Goal: Use online tool/utility: Utilize a website feature to perform a specific function

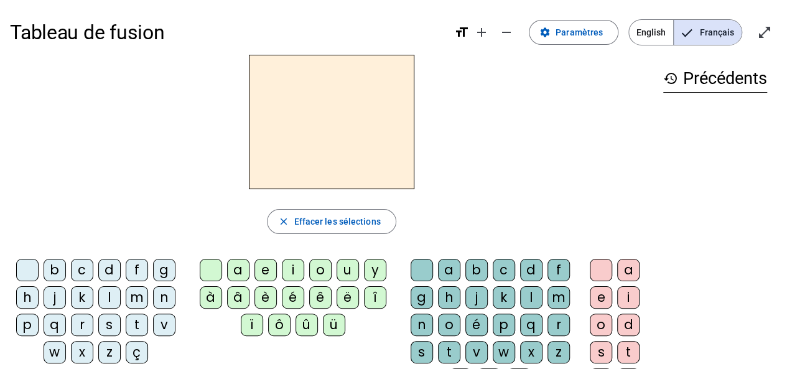
click at [105, 275] on div "d" at bounding box center [109, 270] width 22 height 22
click at [339, 268] on div "u" at bounding box center [348, 270] width 22 height 22
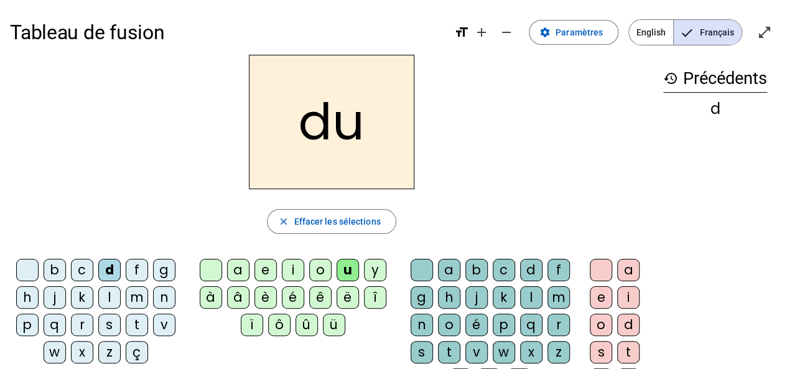
click at [502, 267] on div "c" at bounding box center [504, 270] width 22 height 22
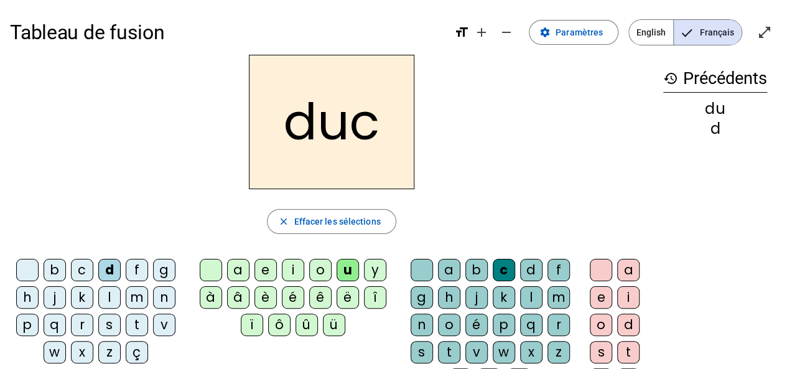
click at [363, 131] on h2 "duc" at bounding box center [332, 122] width 166 height 134
click at [323, 222] on span "Effacer les sélections" at bounding box center [337, 221] width 87 height 15
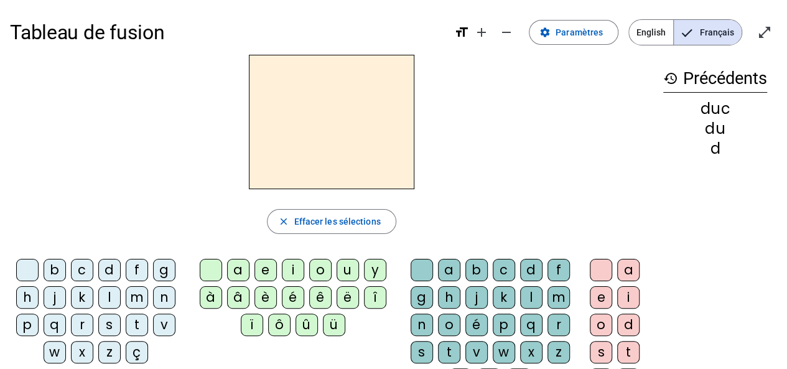
click at [103, 273] on div "d" at bounding box center [109, 270] width 22 height 22
click at [342, 268] on div "u" at bounding box center [348, 270] width 22 height 22
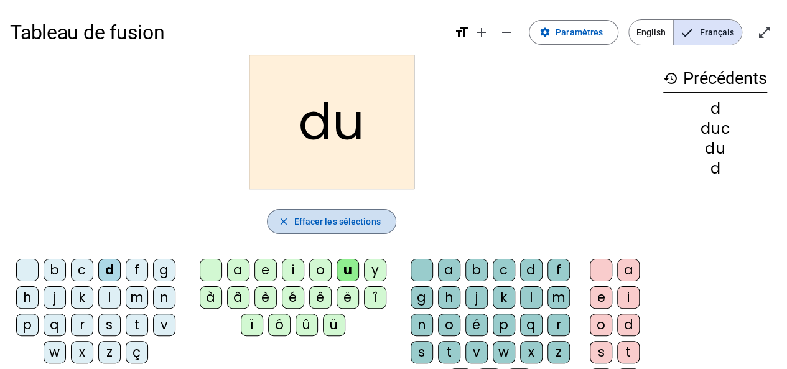
click at [309, 218] on span "Effacer les sélections" at bounding box center [337, 221] width 87 height 15
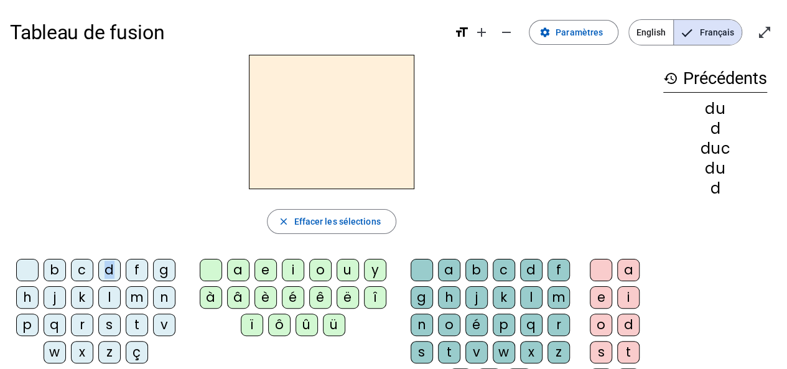
click at [112, 272] on div "d" at bounding box center [109, 270] width 22 height 22
click at [261, 269] on div "e" at bounding box center [266, 270] width 22 height 22
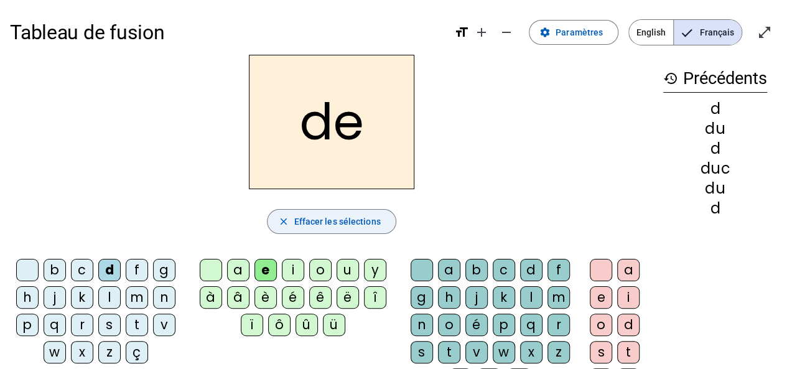
click at [308, 217] on span "Effacer les sélections" at bounding box center [337, 221] width 87 height 15
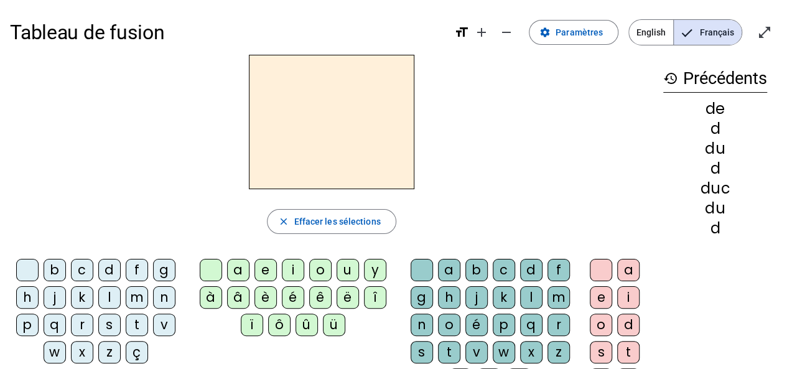
click at [162, 299] on div "n" at bounding box center [164, 297] width 22 height 22
click at [265, 272] on div "e" at bounding box center [266, 270] width 22 height 22
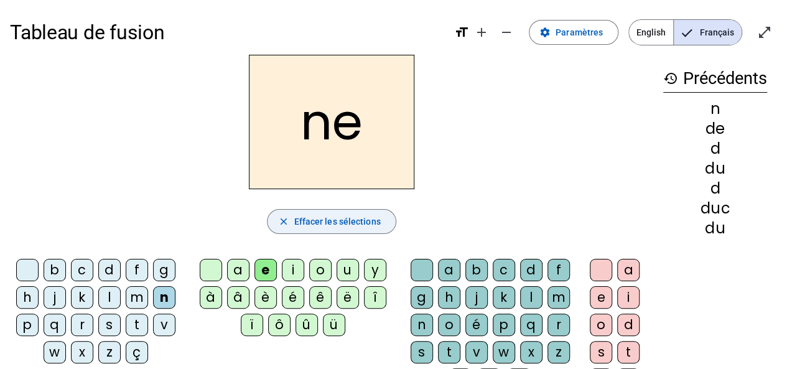
click at [302, 223] on span "Effacer les sélections" at bounding box center [337, 221] width 87 height 15
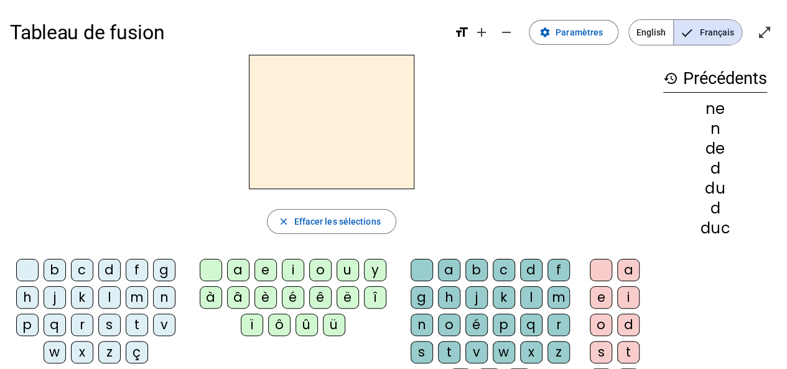
click at [115, 326] on div "s" at bounding box center [109, 325] width 22 height 22
click at [258, 268] on div "e" at bounding box center [266, 270] width 22 height 22
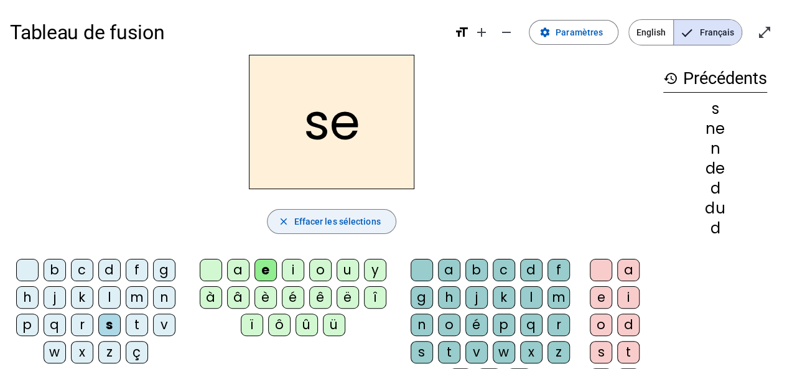
click at [298, 220] on span "Effacer les sélections" at bounding box center [337, 221] width 87 height 15
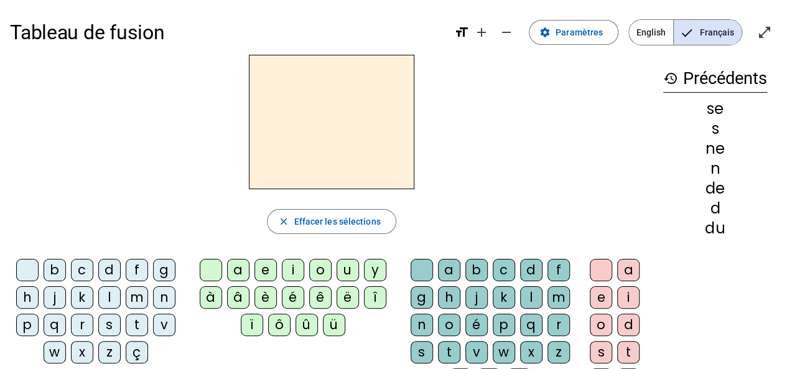
click at [114, 328] on div "s" at bounding box center [109, 325] width 22 height 22
click at [347, 273] on div "u" at bounding box center [348, 270] width 22 height 22
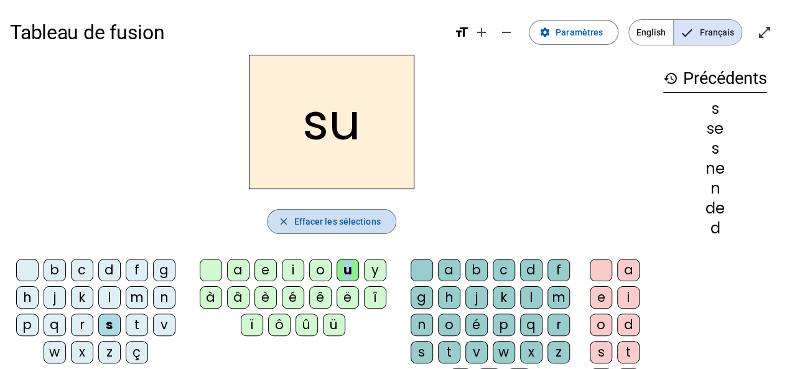
click at [306, 226] on span "Effacer les sélections" at bounding box center [337, 221] width 87 height 15
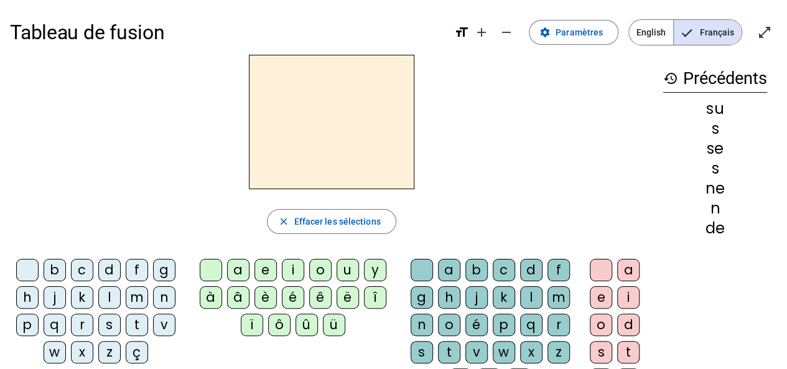
click at [103, 300] on div "l" at bounding box center [109, 297] width 22 height 22
click at [341, 272] on div "u" at bounding box center [348, 270] width 22 height 22
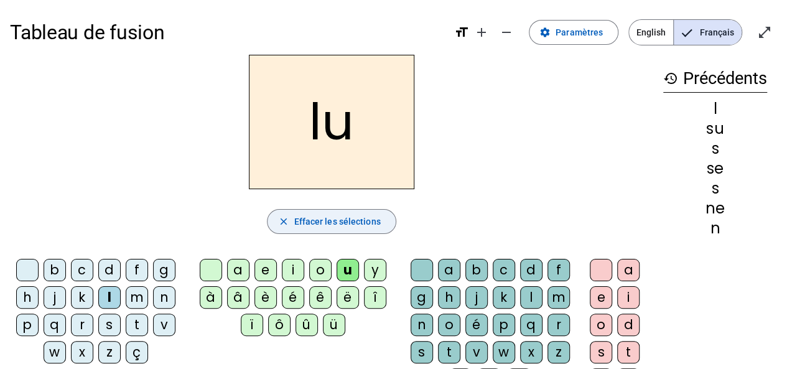
click at [291, 223] on button "close Effacer les sélections" at bounding box center [331, 221] width 129 height 25
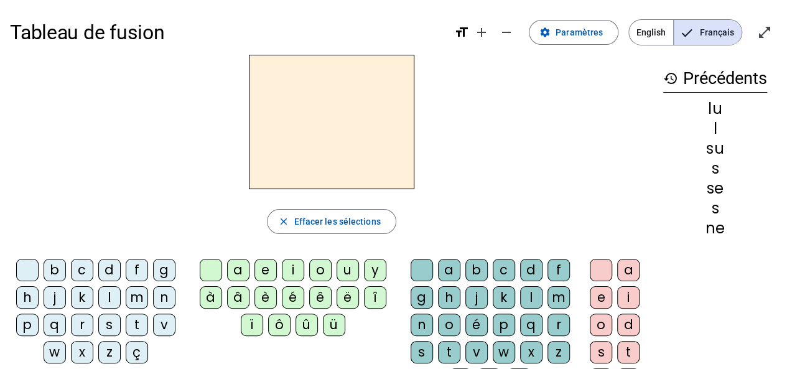
click at [105, 298] on div "l" at bounding box center [109, 297] width 22 height 22
click at [245, 269] on div "a" at bounding box center [238, 270] width 22 height 22
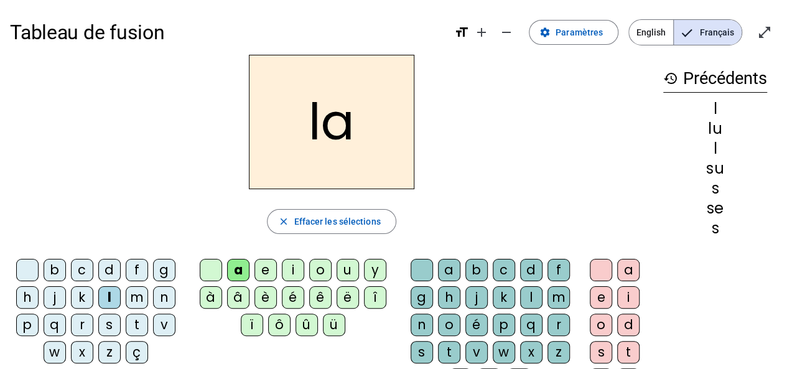
click at [502, 270] on div "c" at bounding box center [504, 270] width 22 height 22
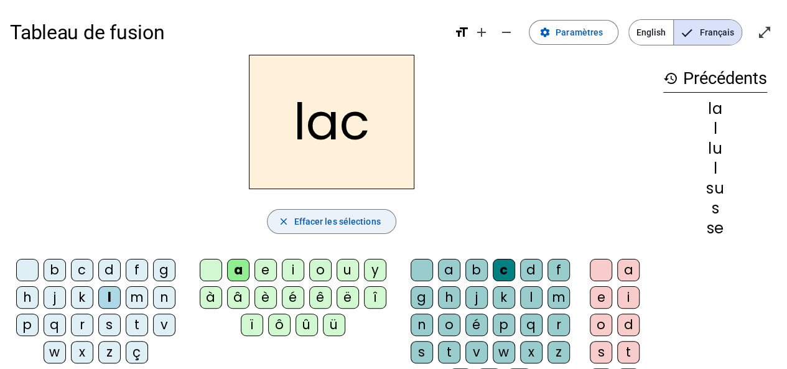
click at [301, 227] on span "Effacer les sélections" at bounding box center [337, 221] width 87 height 15
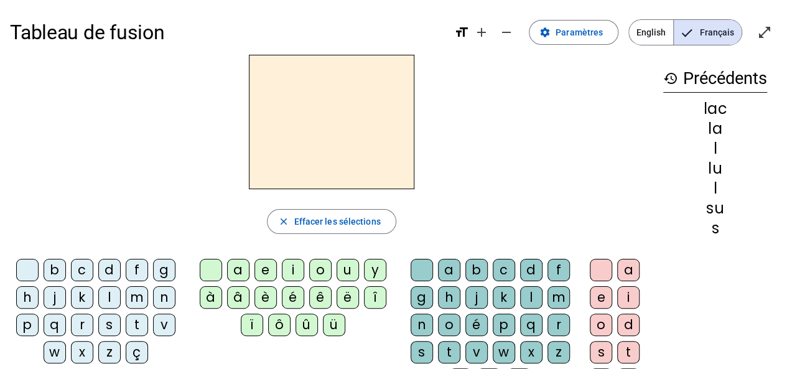
click at [54, 271] on div "b" at bounding box center [55, 270] width 22 height 22
click at [239, 271] on div "a" at bounding box center [238, 270] width 22 height 22
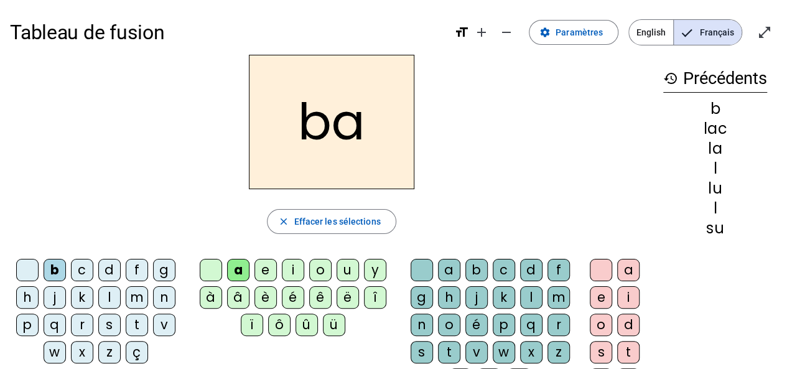
click at [502, 265] on div "c" at bounding box center [504, 270] width 22 height 22
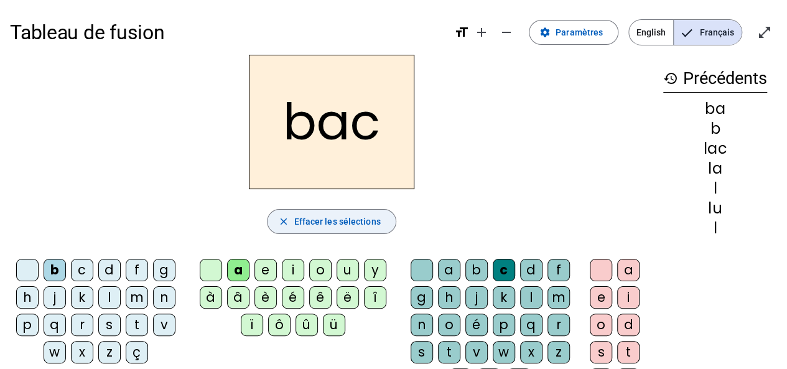
click at [307, 222] on span "Effacer les sélections" at bounding box center [337, 221] width 87 height 15
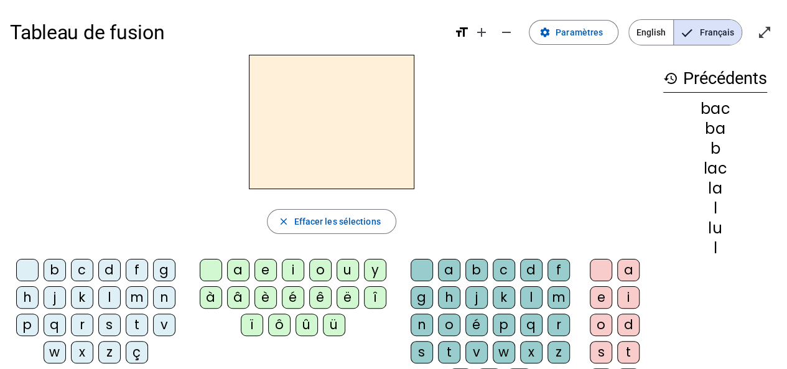
click at [104, 327] on div "s" at bounding box center [109, 325] width 22 height 22
click at [237, 270] on div "a" at bounding box center [238, 270] width 22 height 22
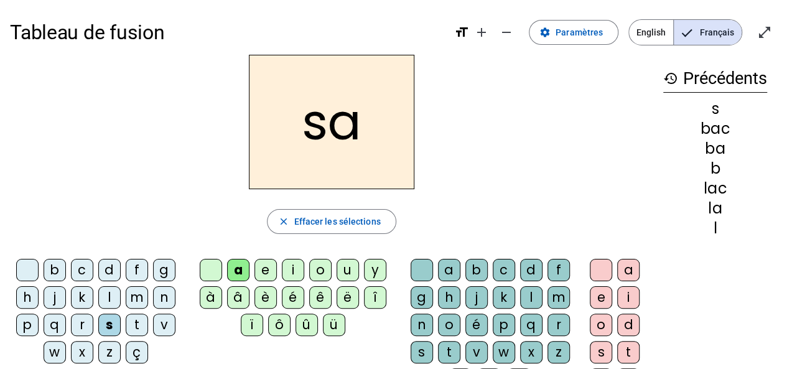
click at [499, 265] on div "c" at bounding box center [504, 270] width 22 height 22
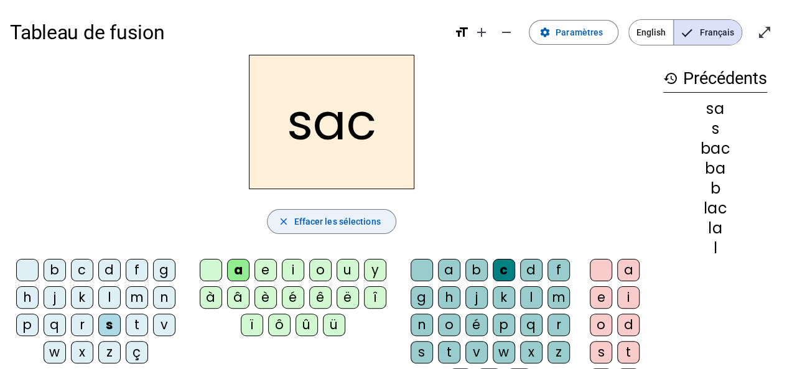
click at [301, 227] on span "Effacer les sélections" at bounding box center [337, 221] width 87 height 15
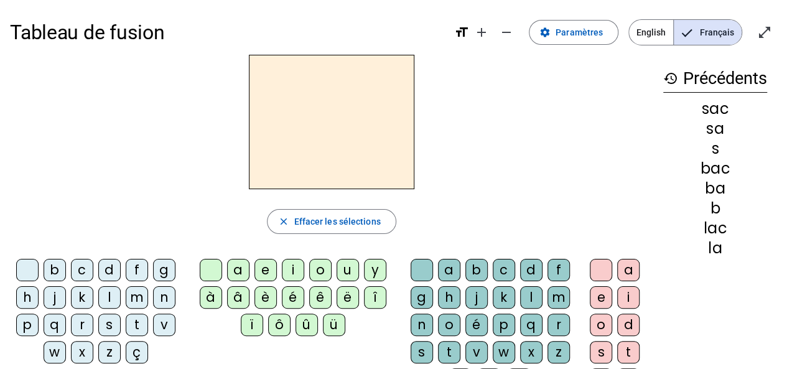
click at [104, 331] on div "s" at bounding box center [109, 325] width 22 height 22
click at [265, 271] on div "e" at bounding box center [266, 270] width 22 height 22
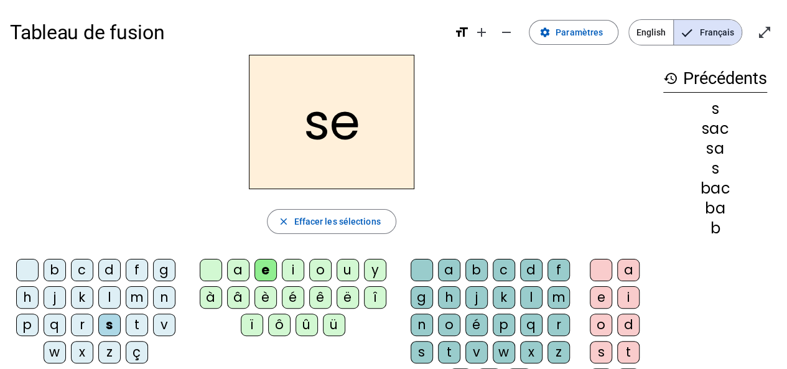
click at [505, 274] on div "c" at bounding box center [504, 270] width 22 height 22
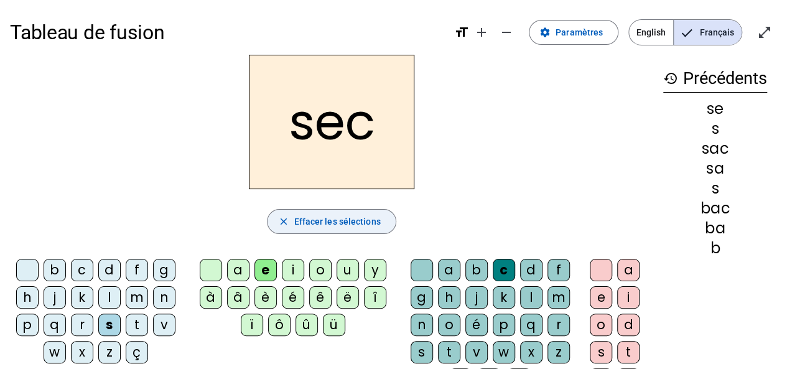
click at [308, 225] on span "Effacer les sélections" at bounding box center [337, 221] width 87 height 15
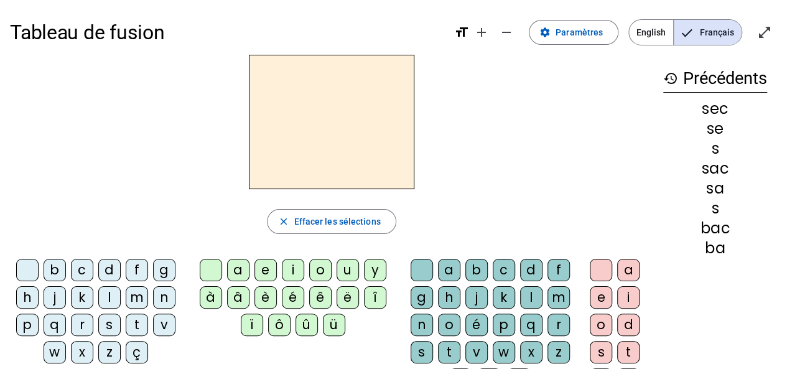
click at [108, 323] on div "s" at bounding box center [109, 325] width 22 height 22
click at [265, 270] on div "e" at bounding box center [266, 270] width 22 height 22
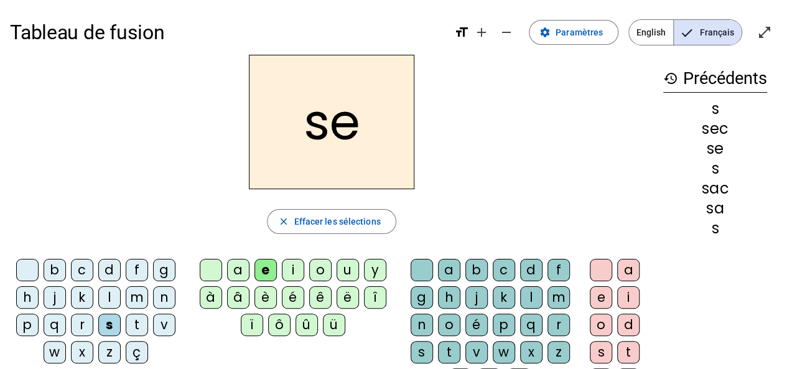
click at [526, 296] on div "l" at bounding box center [531, 297] width 22 height 22
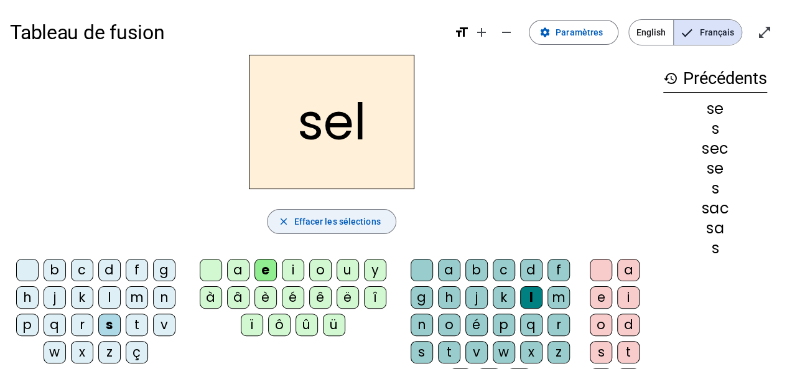
click at [311, 223] on span "Effacer les sélections" at bounding box center [337, 221] width 87 height 15
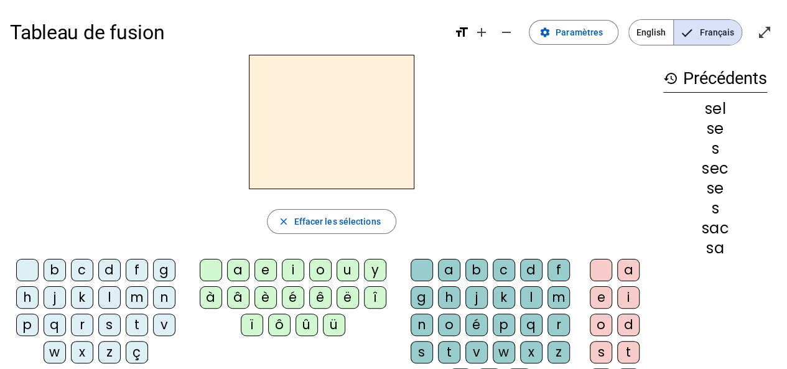
click at [105, 326] on div "s" at bounding box center [109, 325] width 22 height 22
click at [319, 273] on div "o" at bounding box center [320, 270] width 22 height 22
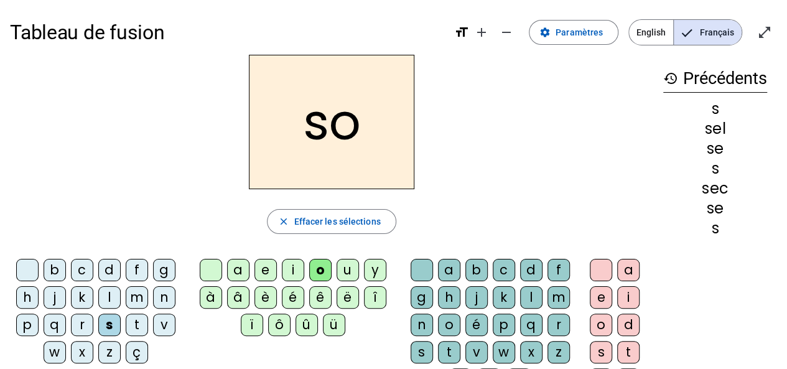
click at [529, 296] on div "l" at bounding box center [531, 297] width 22 height 22
